Goal: Information Seeking & Learning: Learn about a topic

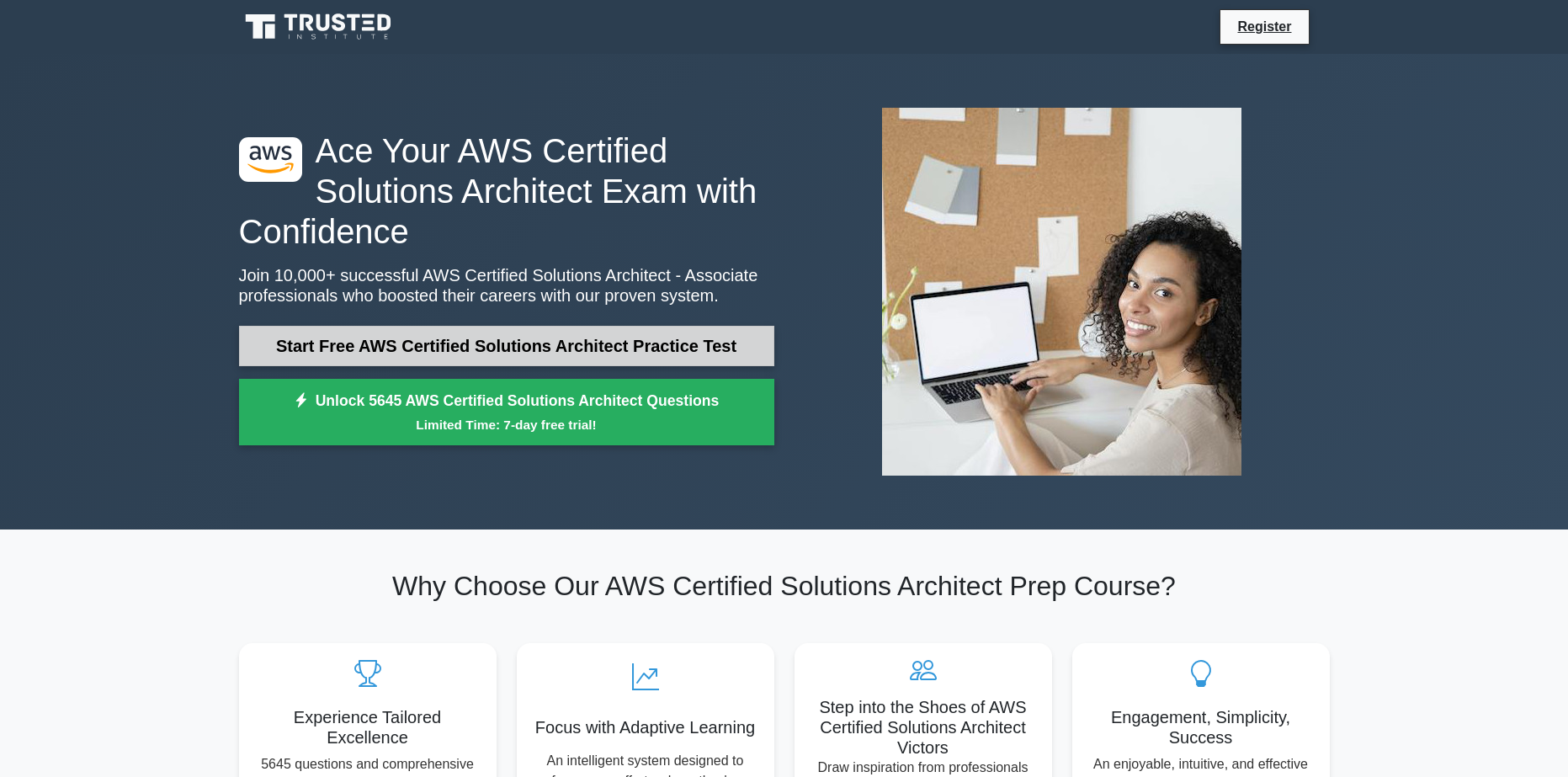
click at [424, 338] on link "Start Free AWS Certified Solutions Architect Practice Test" at bounding box center [507, 346] width 536 height 41
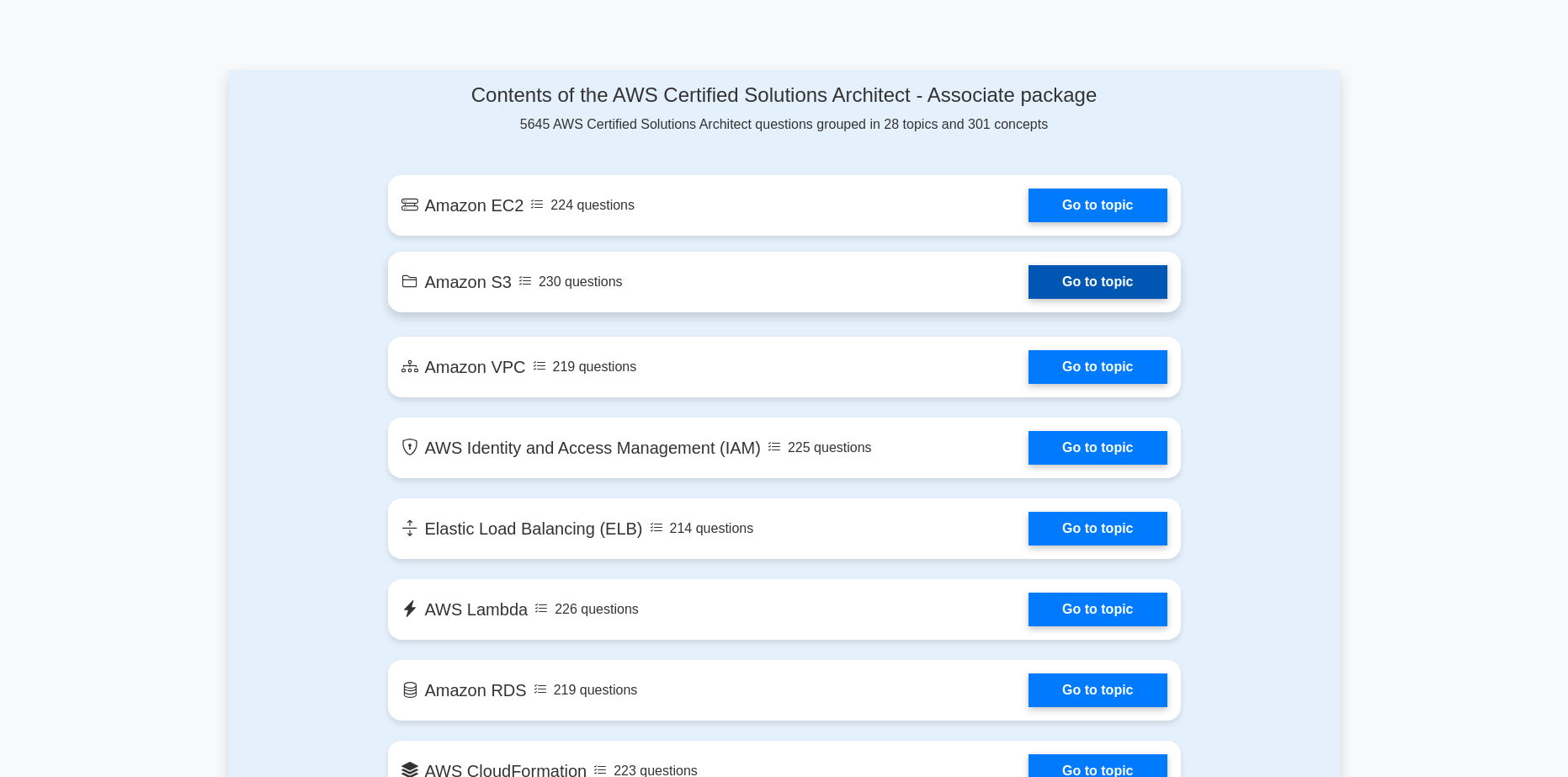
scroll to position [843, 0]
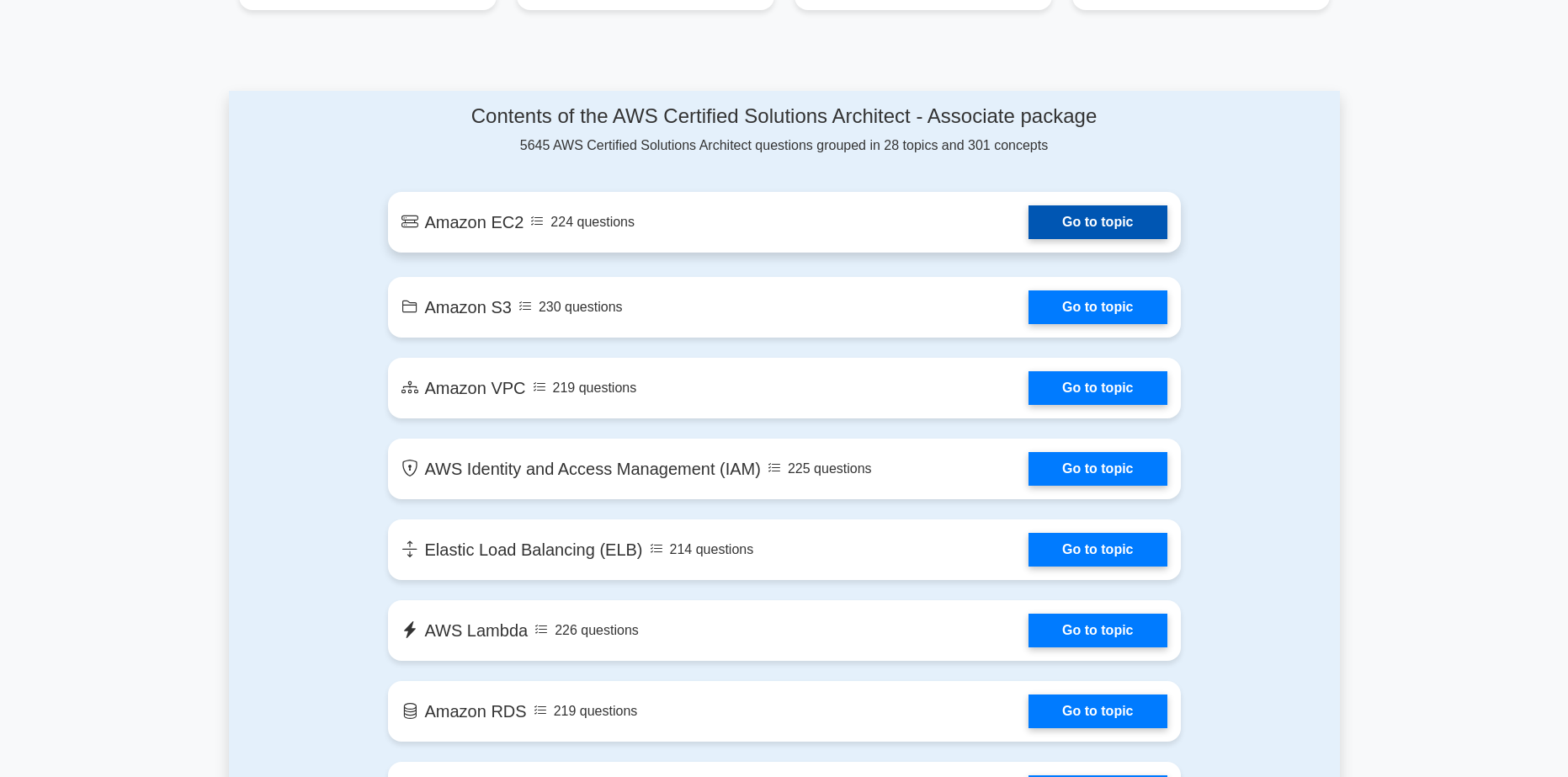
click at [1071, 228] on link "Go to topic" at bounding box center [1097, 222] width 138 height 33
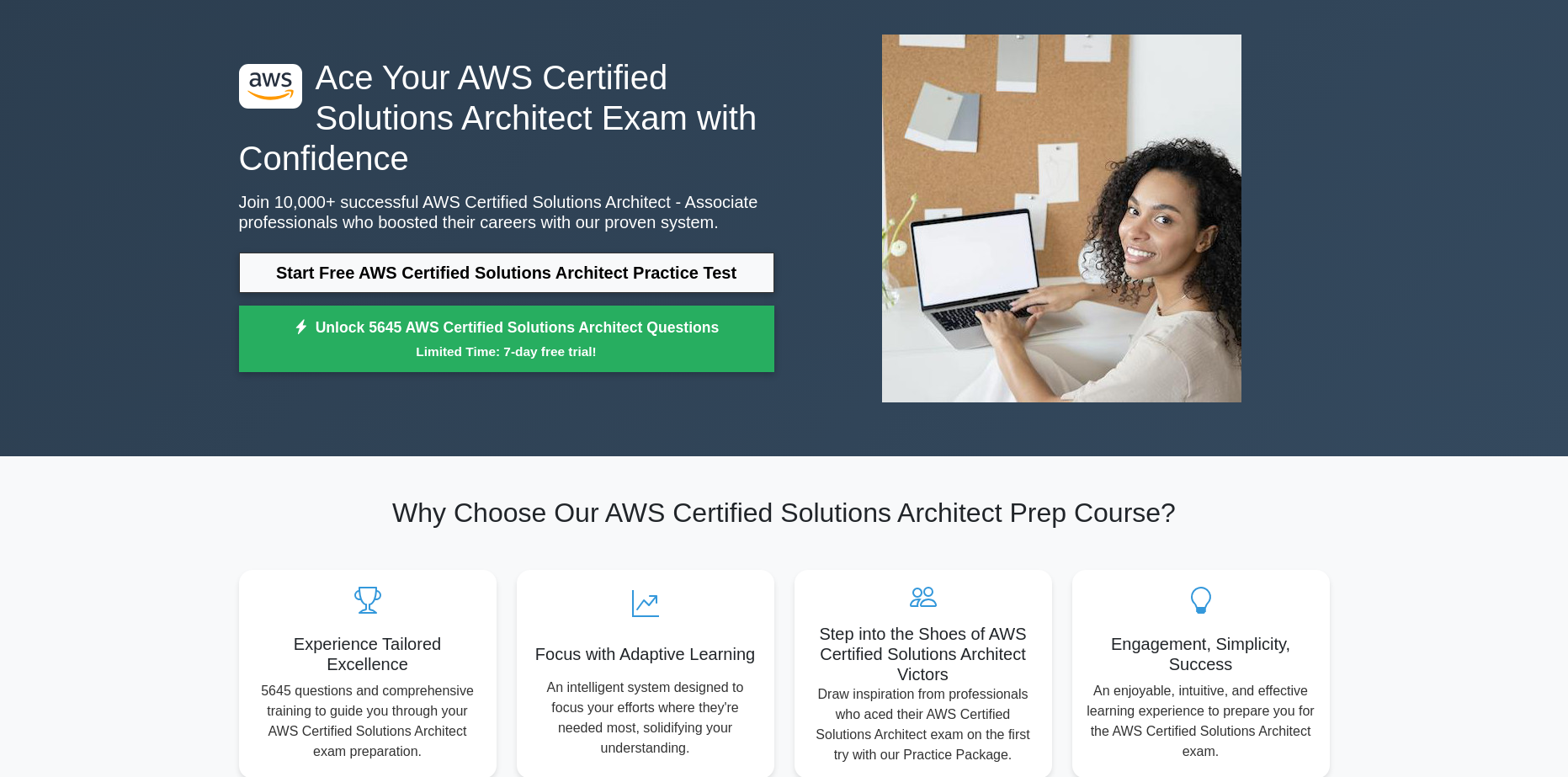
scroll to position [0, 0]
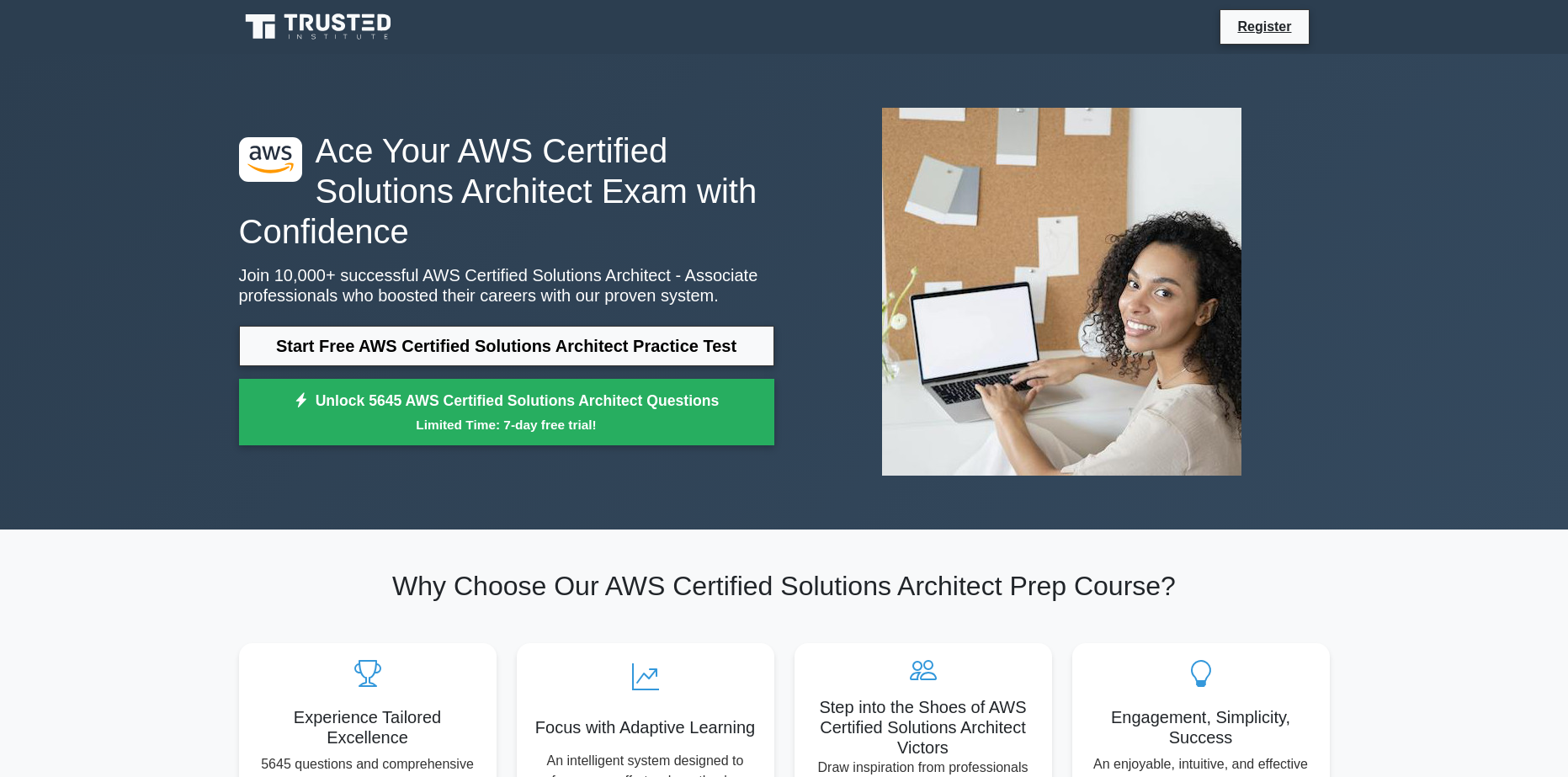
click at [1458, 3] on nav "Register" at bounding box center [784, 27] width 1568 height 54
